Goal: Transaction & Acquisition: Obtain resource

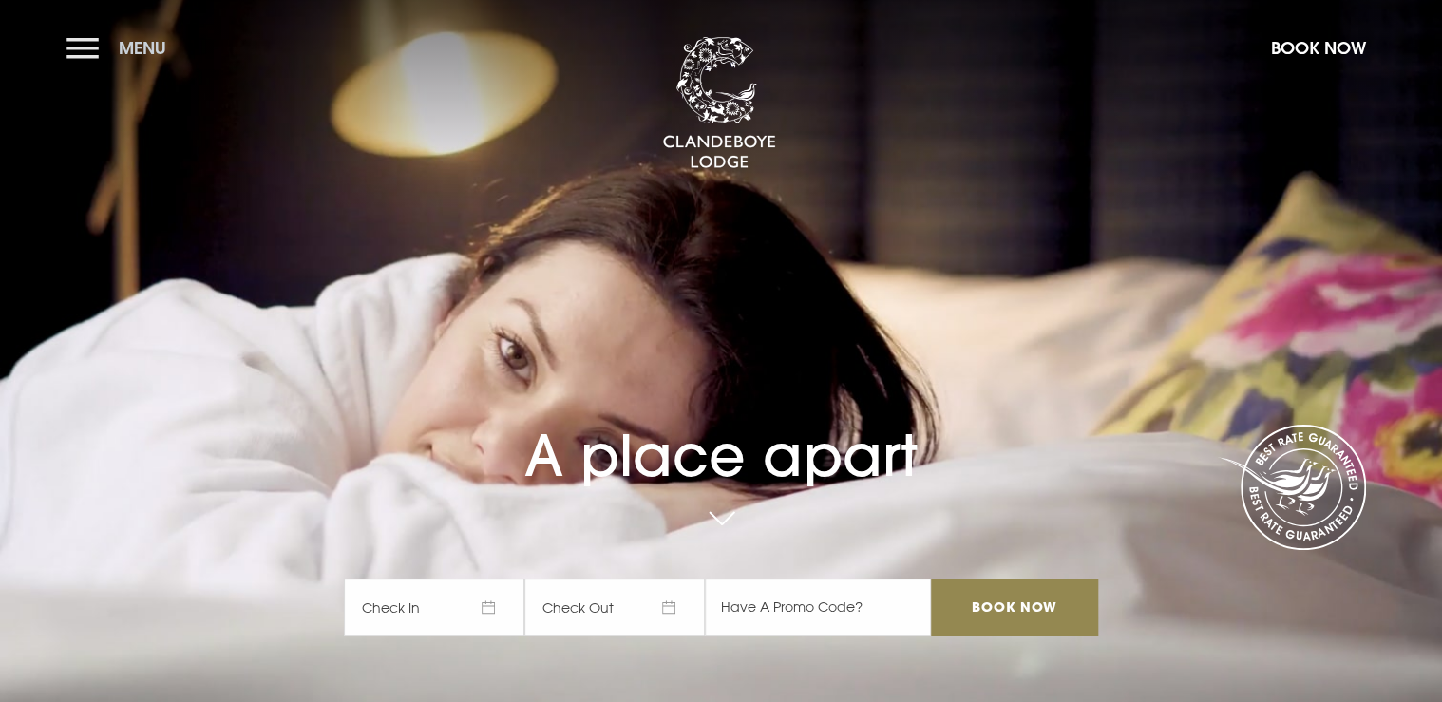
click at [87, 45] on button "Menu" at bounding box center [121, 48] width 109 height 41
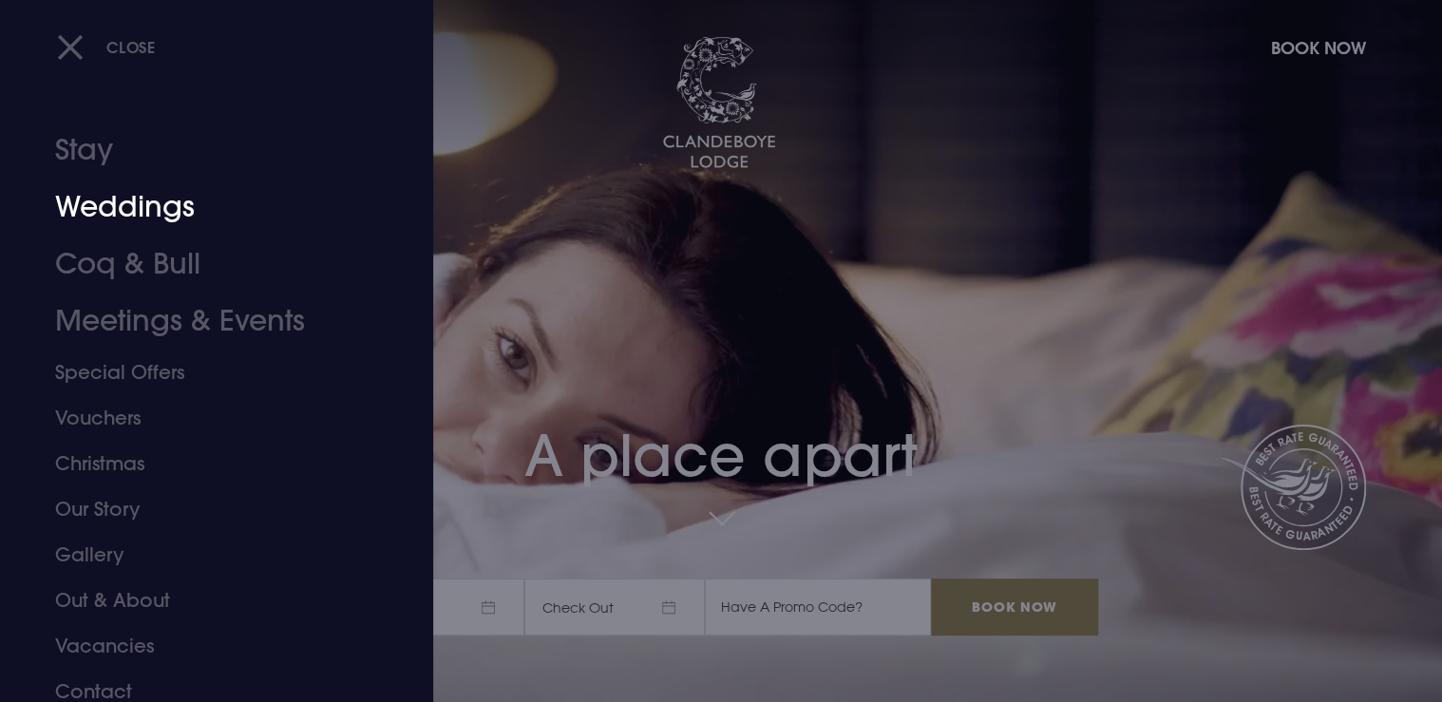
click at [112, 201] on link "Weddings" at bounding box center [205, 207] width 300 height 57
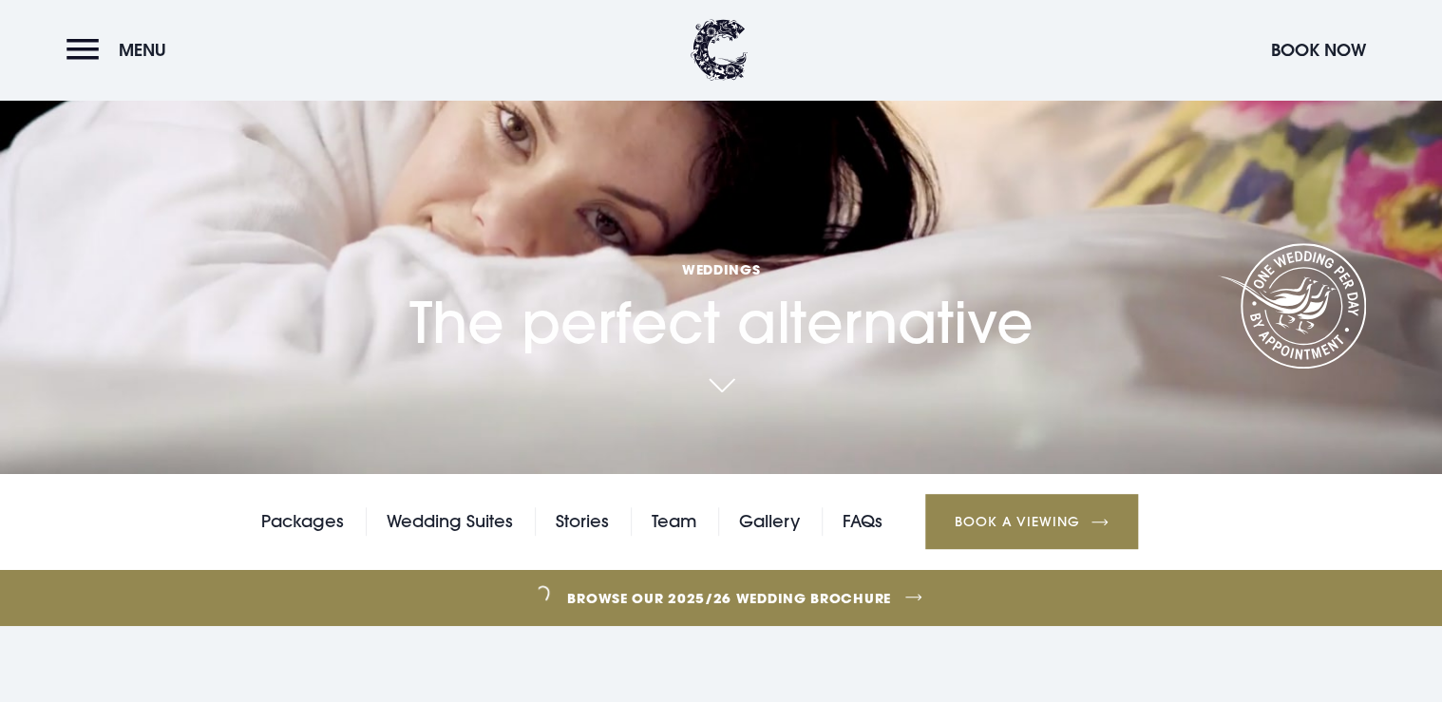
scroll to position [456, 0]
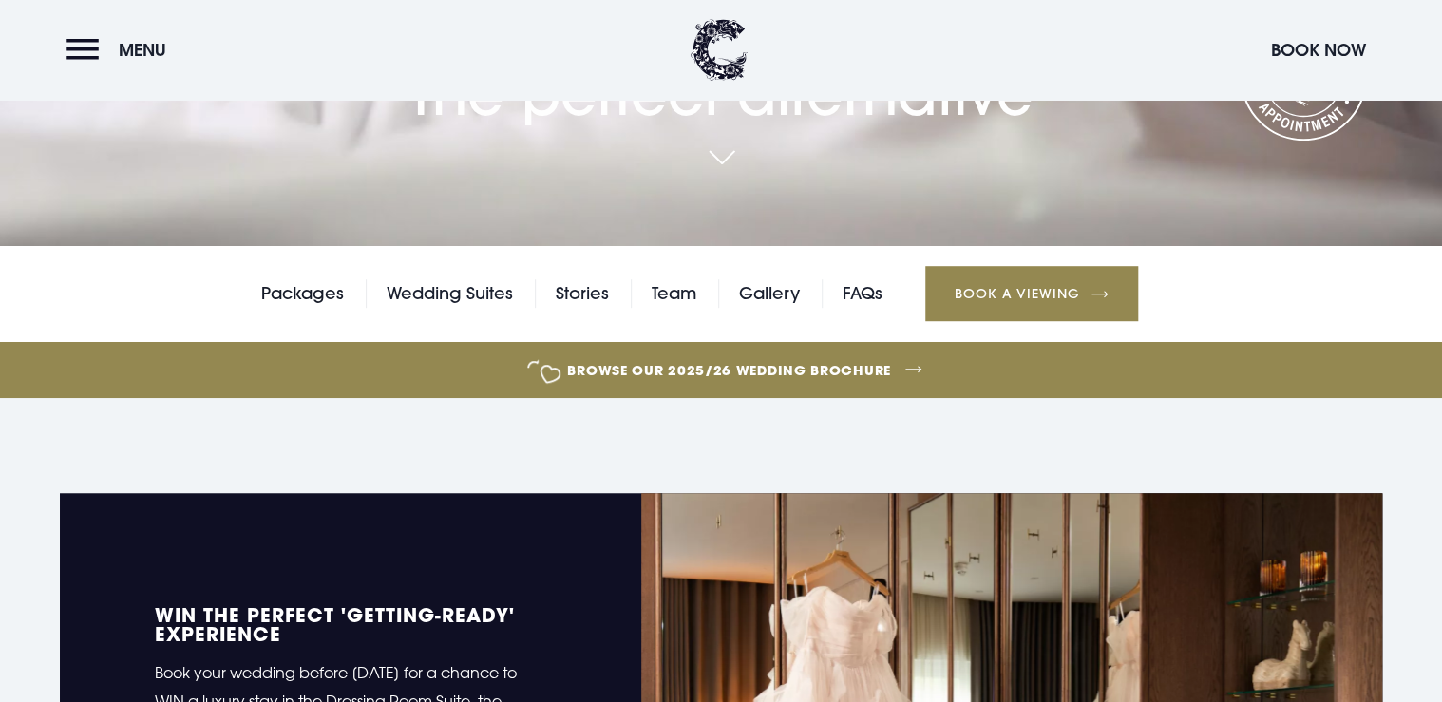
drag, startPoint x: 321, startPoint y: 297, endPoint x: 570, endPoint y: 319, distance: 249.9
click at [321, 296] on link "Packages" at bounding box center [302, 293] width 83 height 29
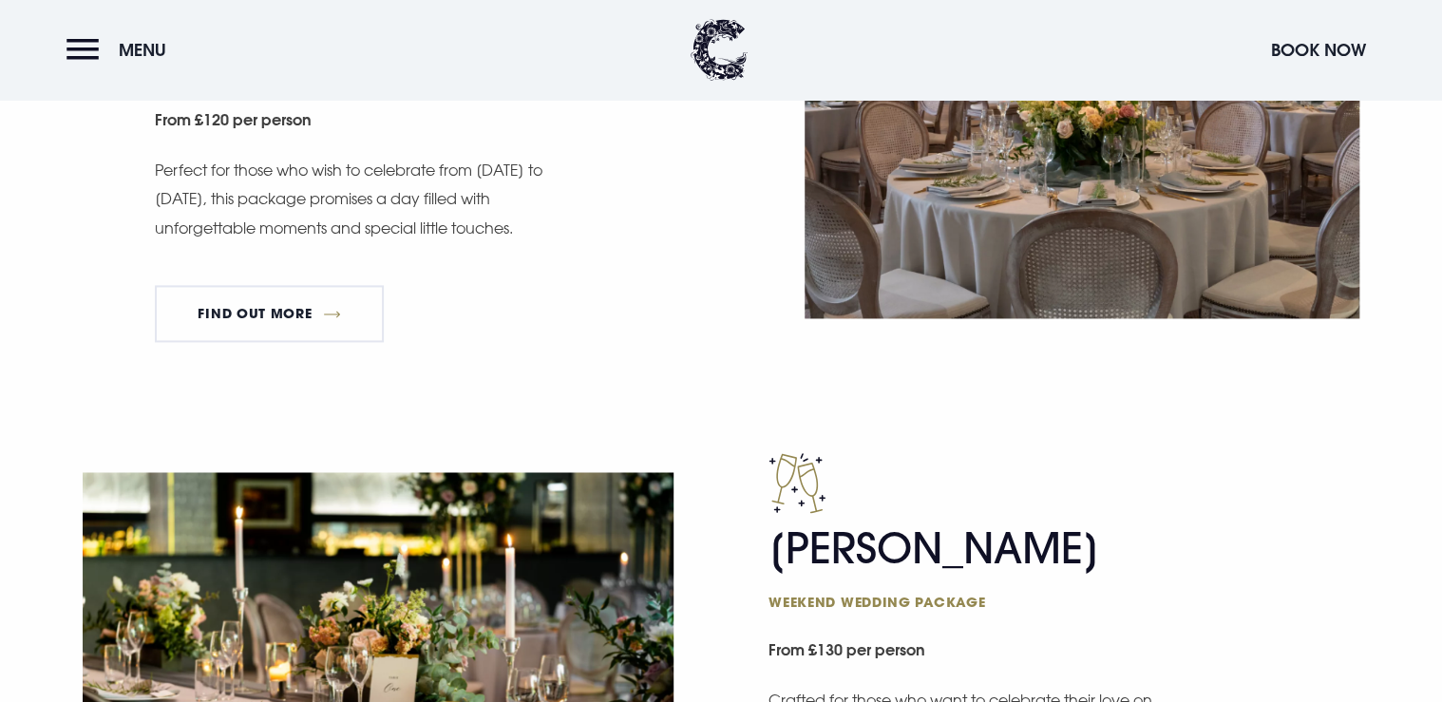
scroll to position [1216, 0]
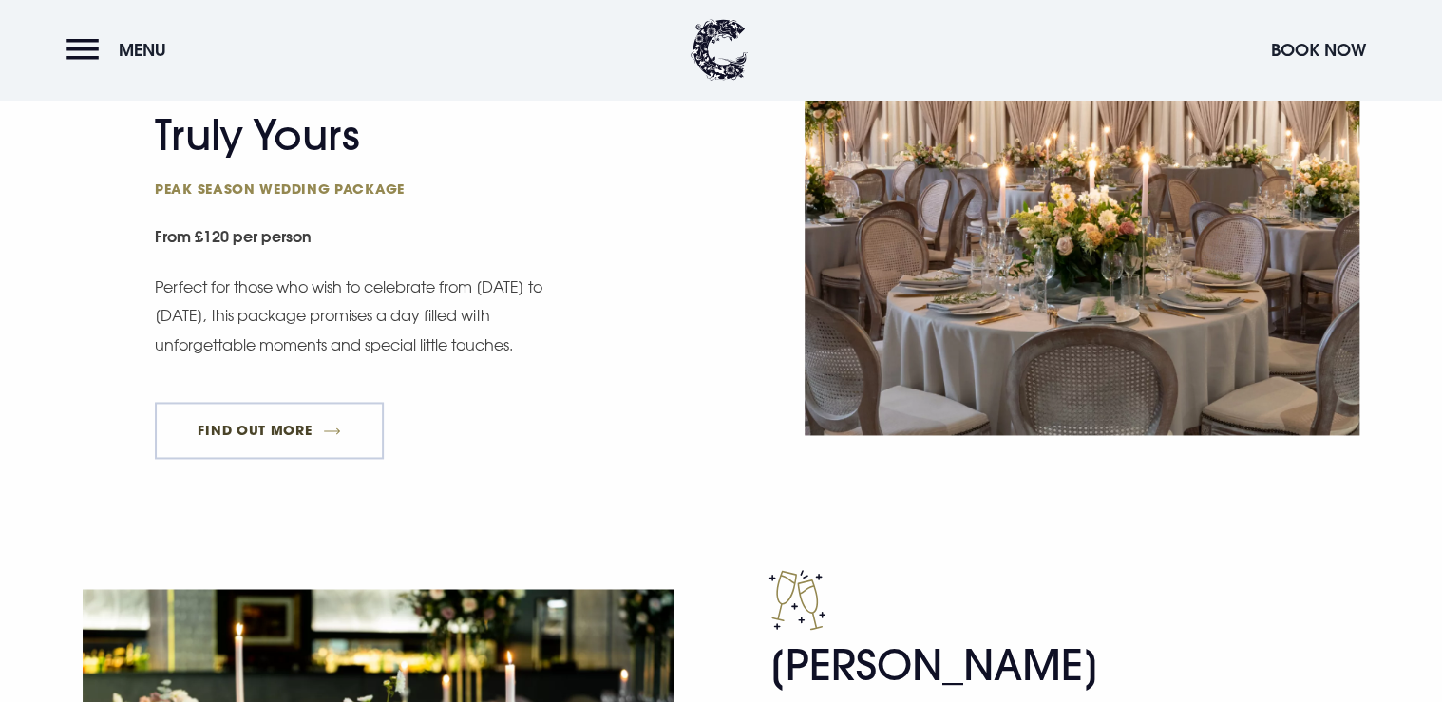
click at [304, 434] on link "FIND OUT MORE" at bounding box center [269, 430] width 229 height 57
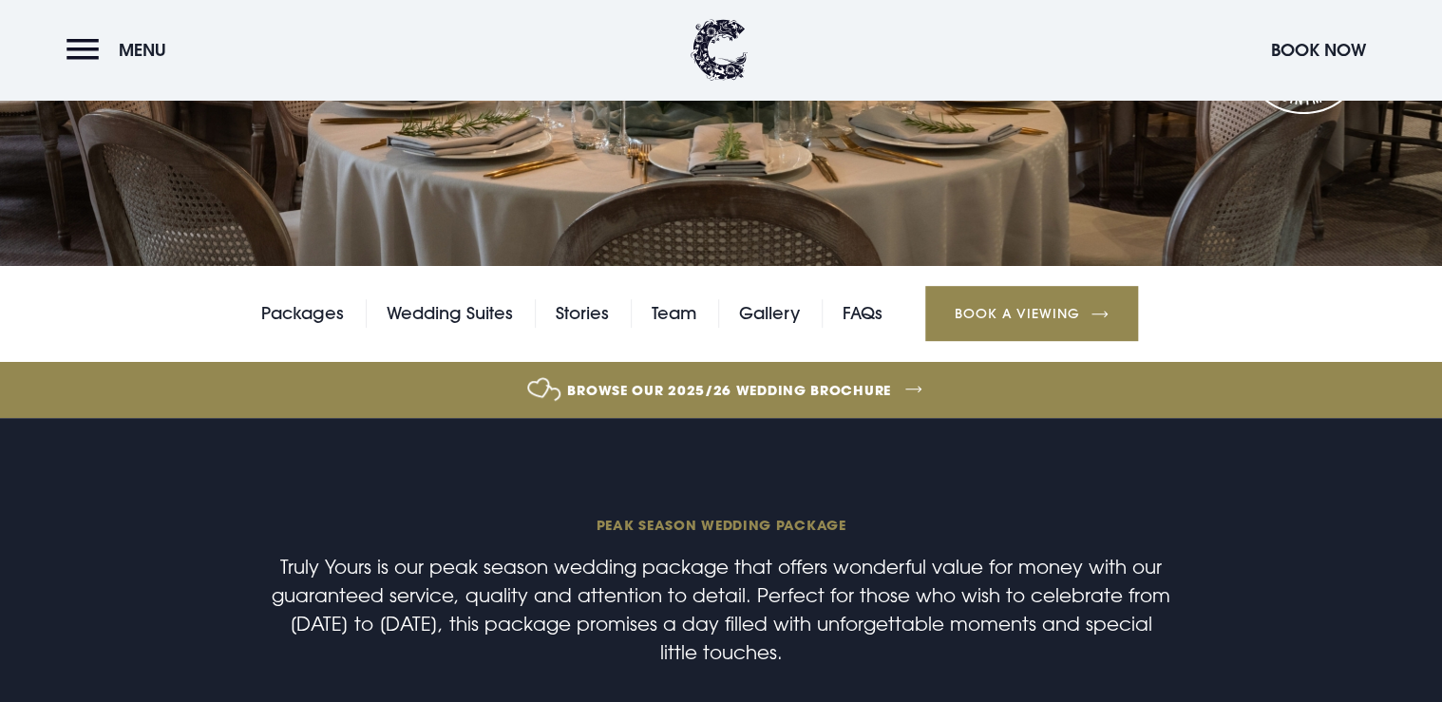
scroll to position [304, 0]
click at [319, 315] on link "Packages" at bounding box center [302, 313] width 83 height 29
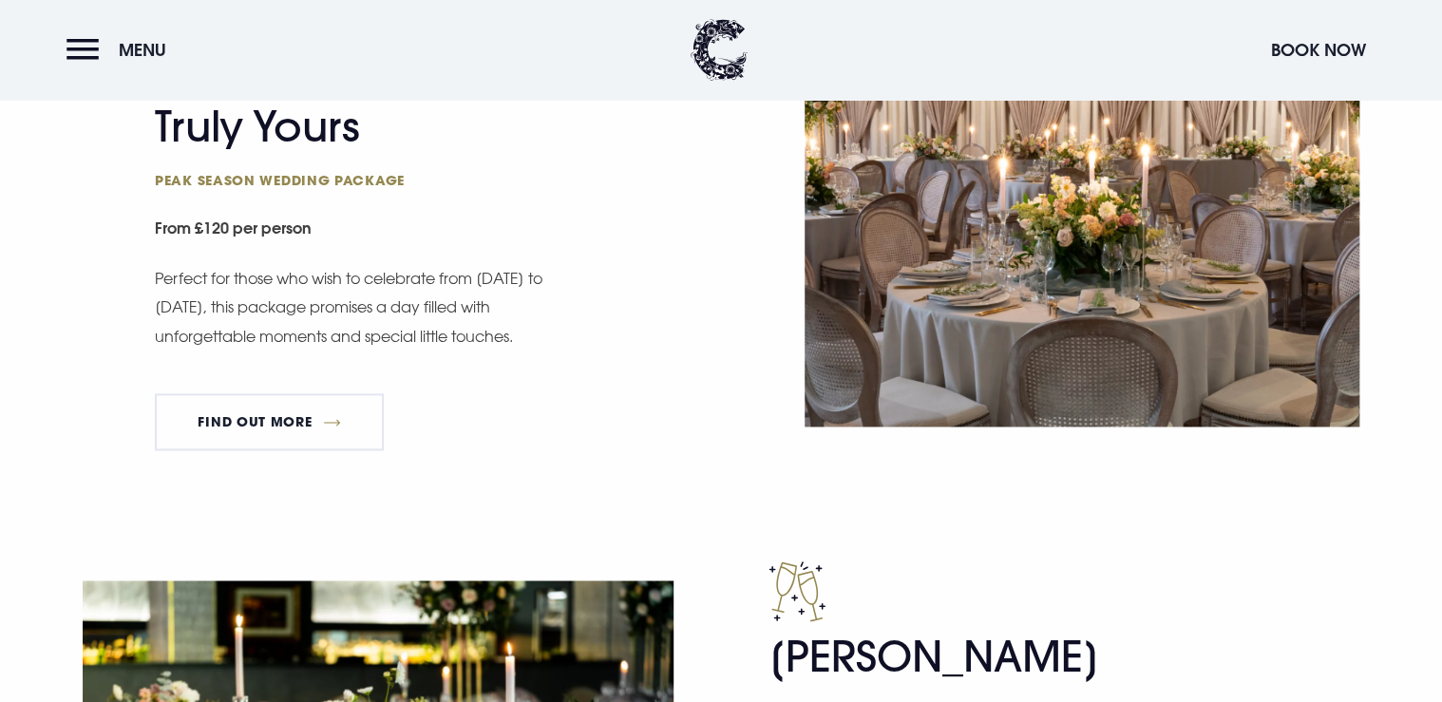
scroll to position [1444, 0]
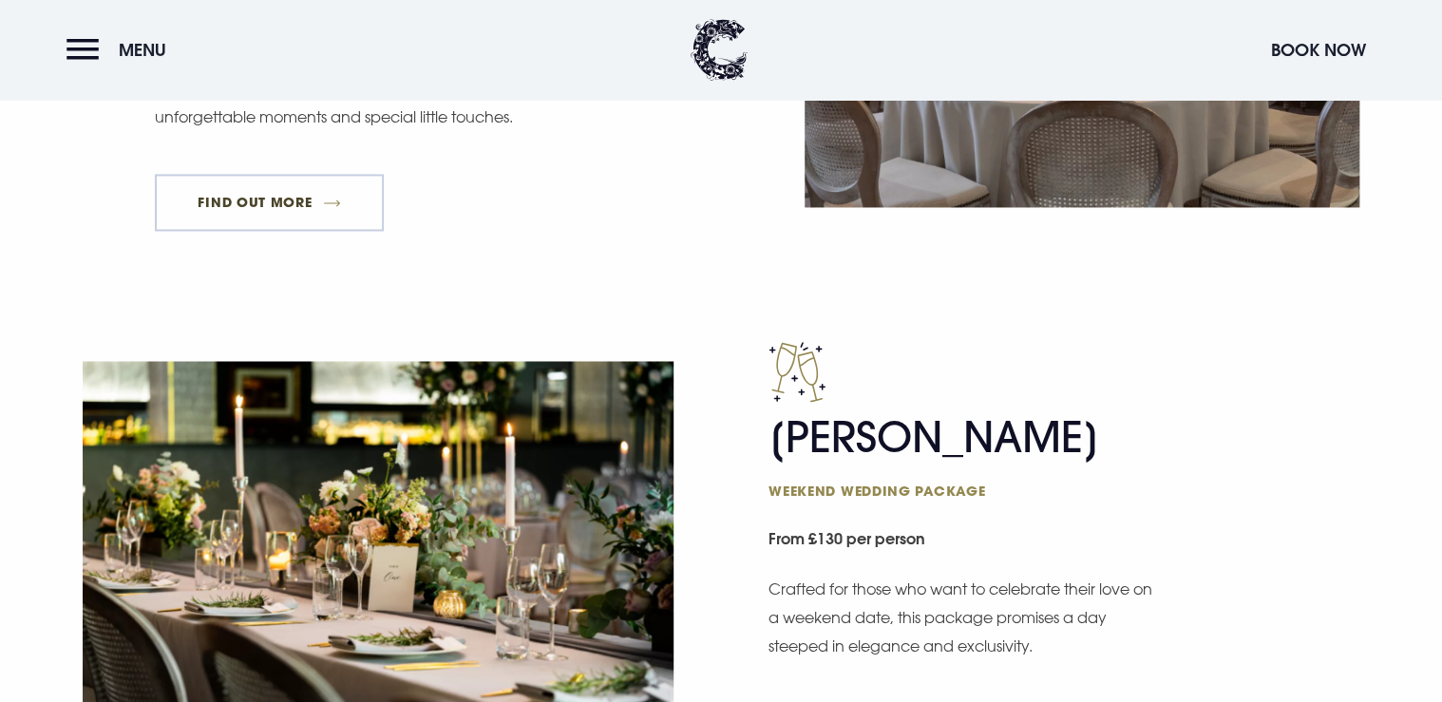
click at [278, 195] on link "FIND OUT MORE" at bounding box center [269, 202] width 229 height 57
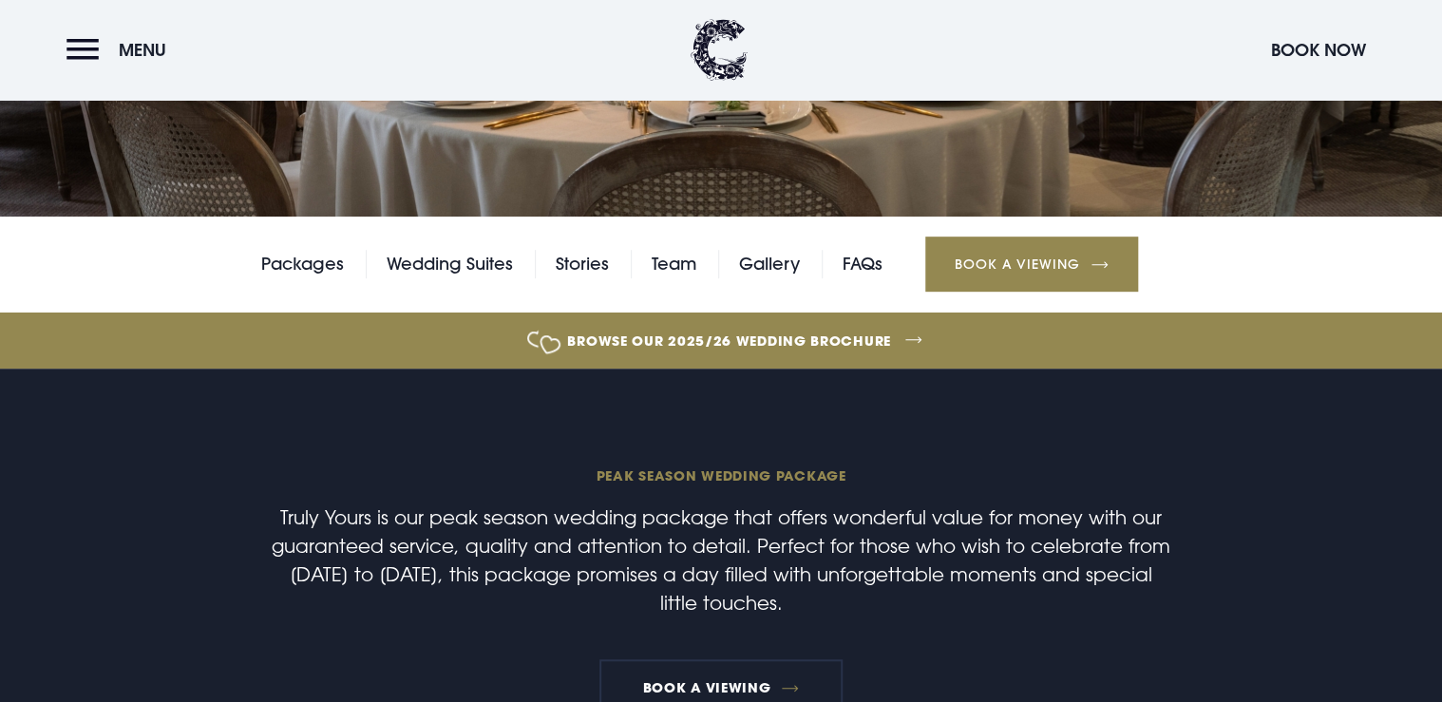
scroll to position [304, 0]
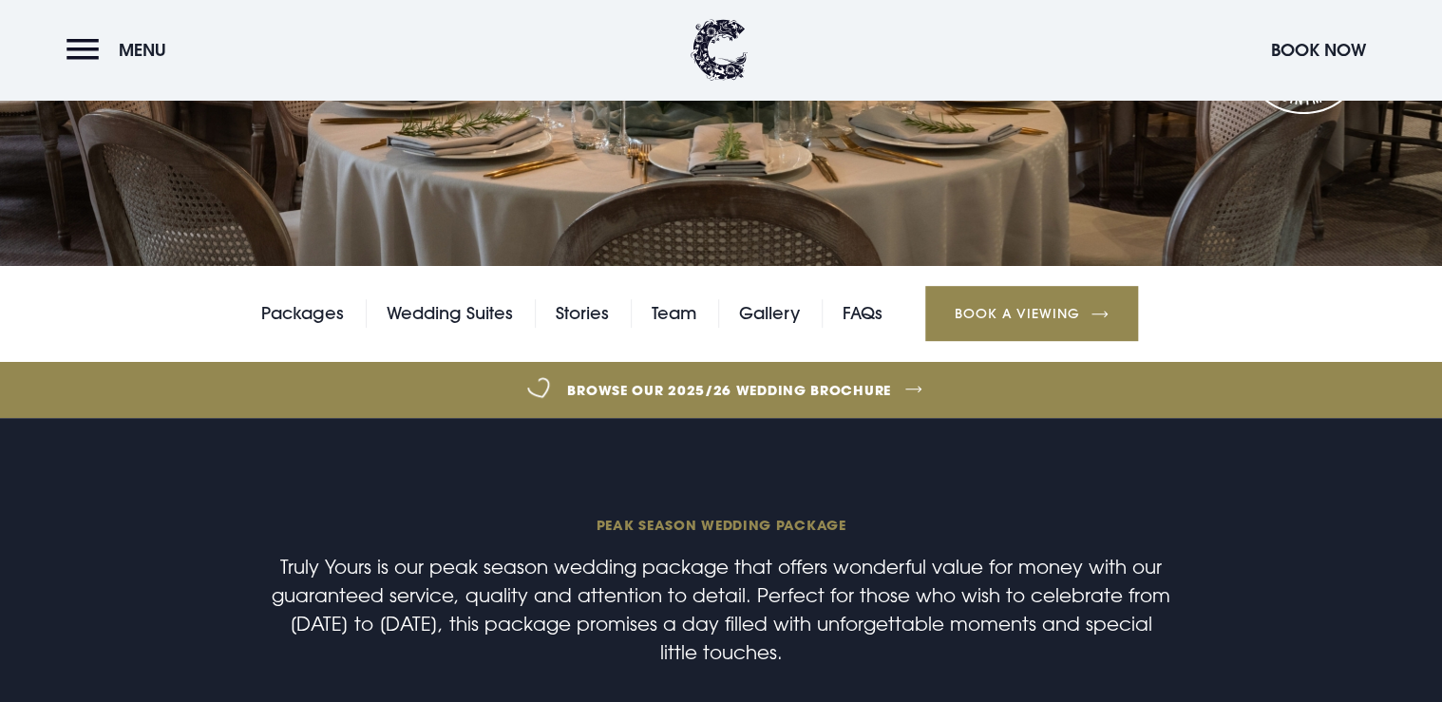
click at [839, 382] on link "Browse our 2025/26 wedding brochure" at bounding box center [729, 389] width 3208 height 71
